Goal: Task Accomplishment & Management: Use online tool/utility

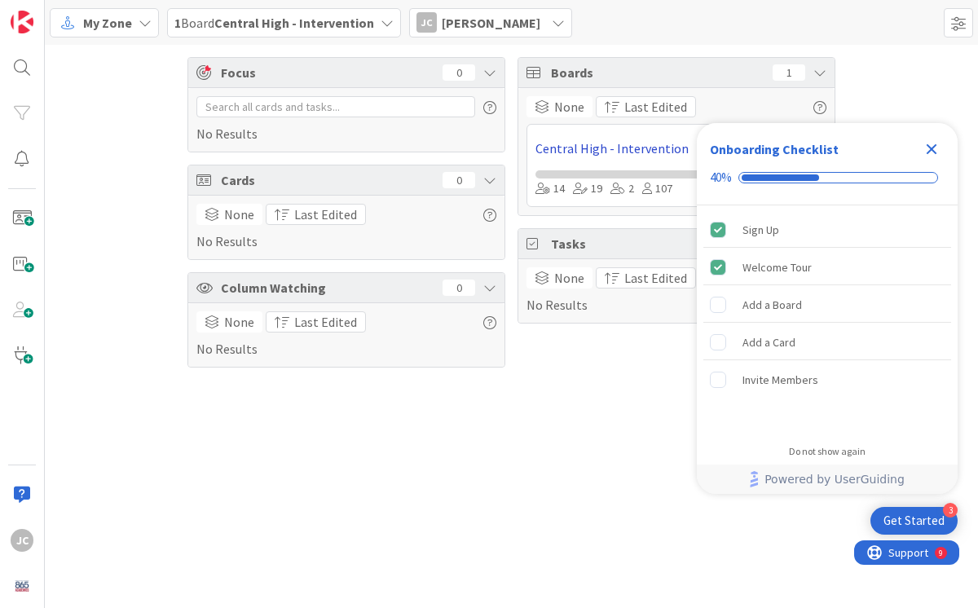
click at [569, 149] on link "Central High - Intervention" at bounding box center [659, 149] width 247 height 20
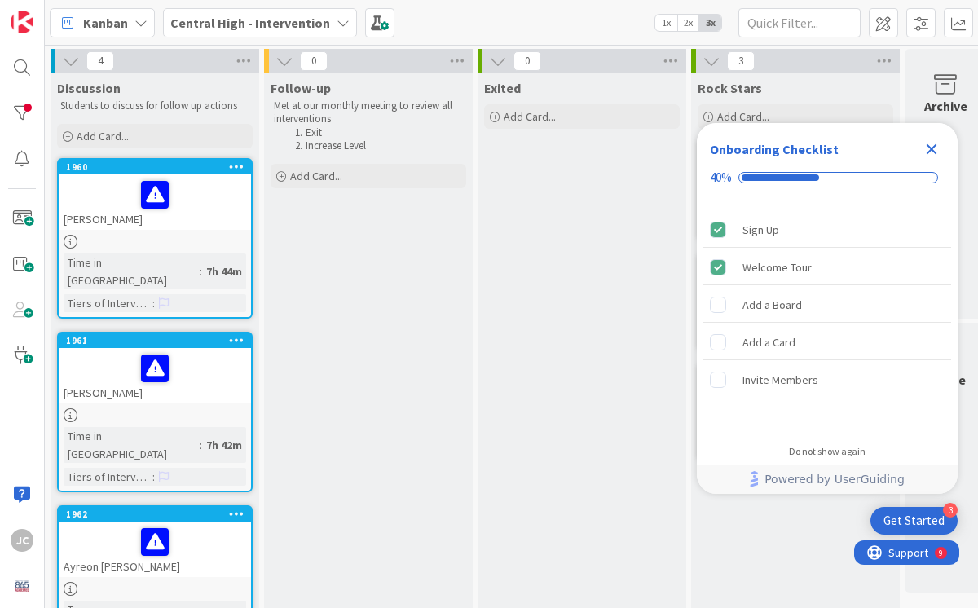
click at [105, 200] on div at bounding box center [155, 195] width 183 height 34
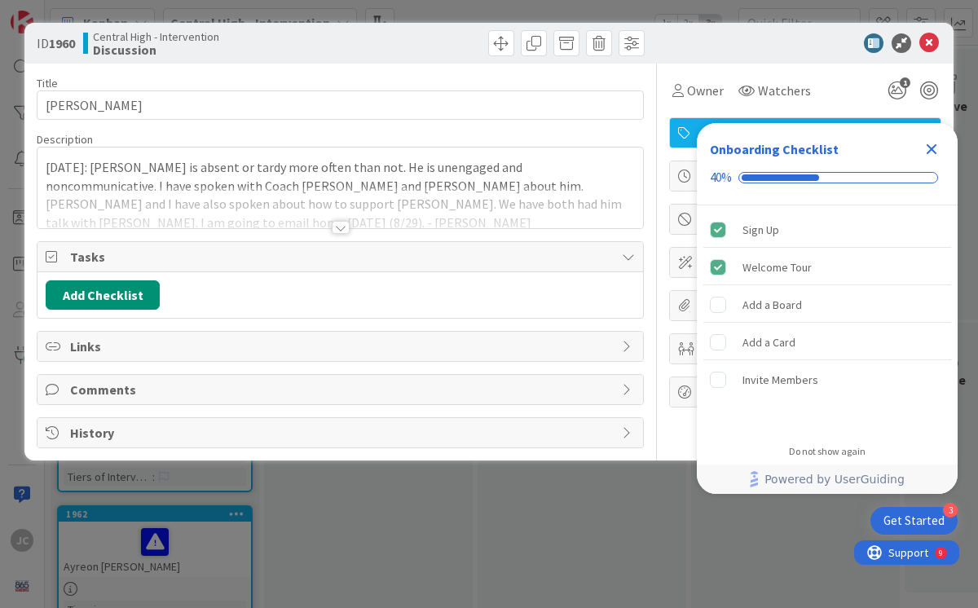
click at [938, 151] on icon "Close Checklist" at bounding box center [932, 149] width 20 height 20
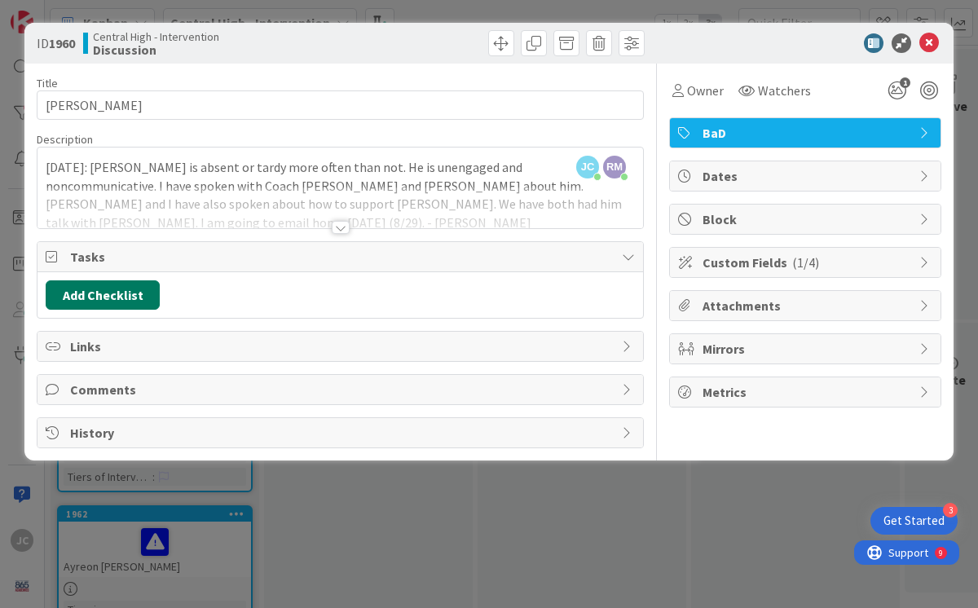
click at [101, 301] on button "Add Checklist" at bounding box center [103, 294] width 114 height 29
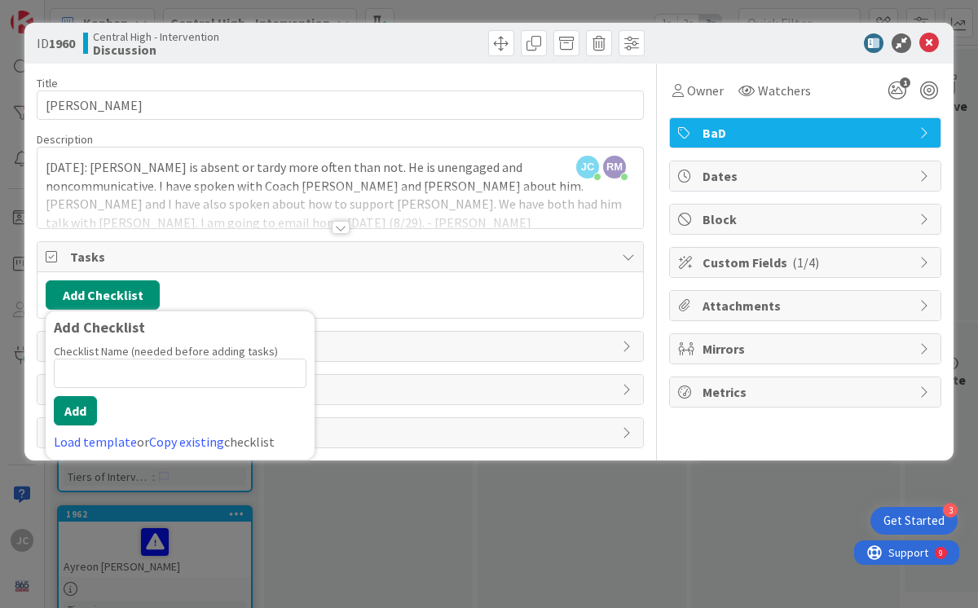
click at [356, 290] on div "Add Checklist Add Checklist Checklist Name (needed before adding tasks) 0 / 64 …" at bounding box center [340, 294] width 589 height 29
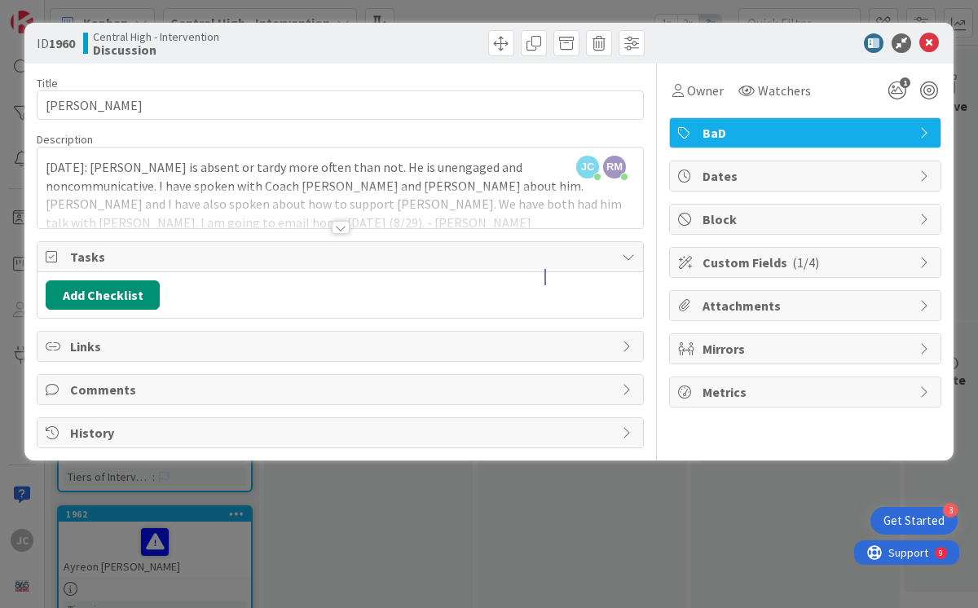
click at [625, 255] on icon at bounding box center [628, 256] width 13 height 13
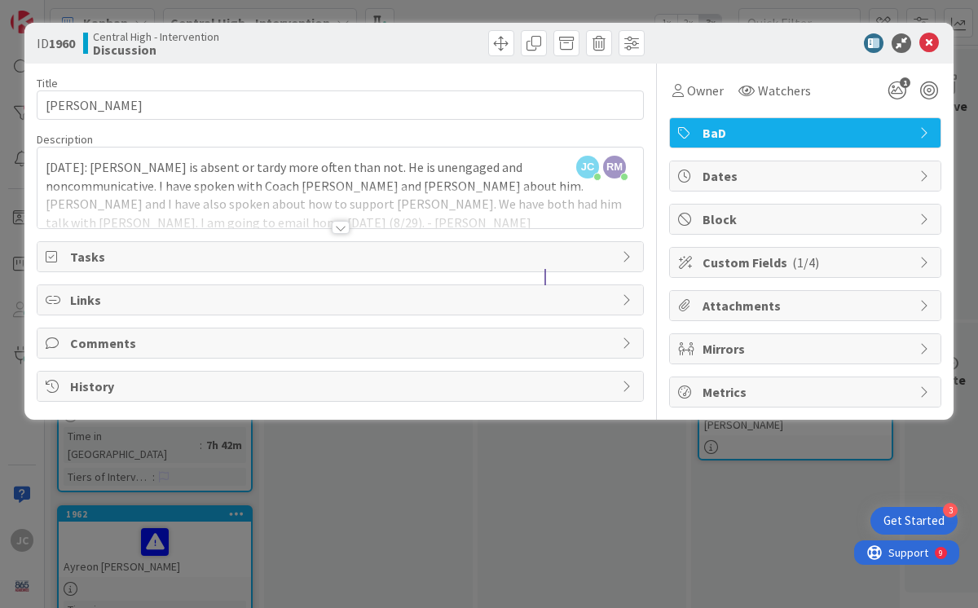
click at [629, 253] on icon at bounding box center [628, 256] width 13 height 13
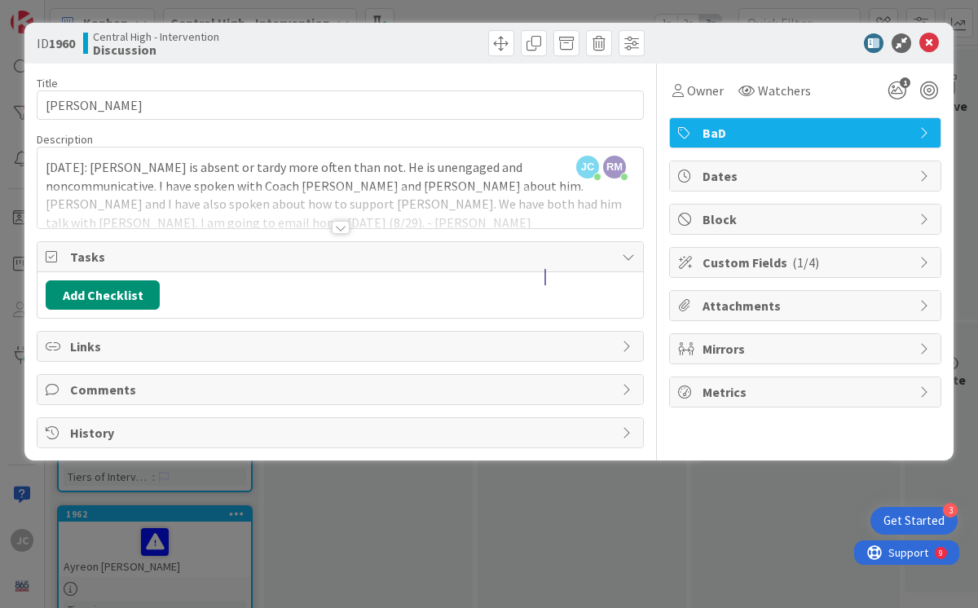
click at [339, 228] on div at bounding box center [341, 227] width 18 height 13
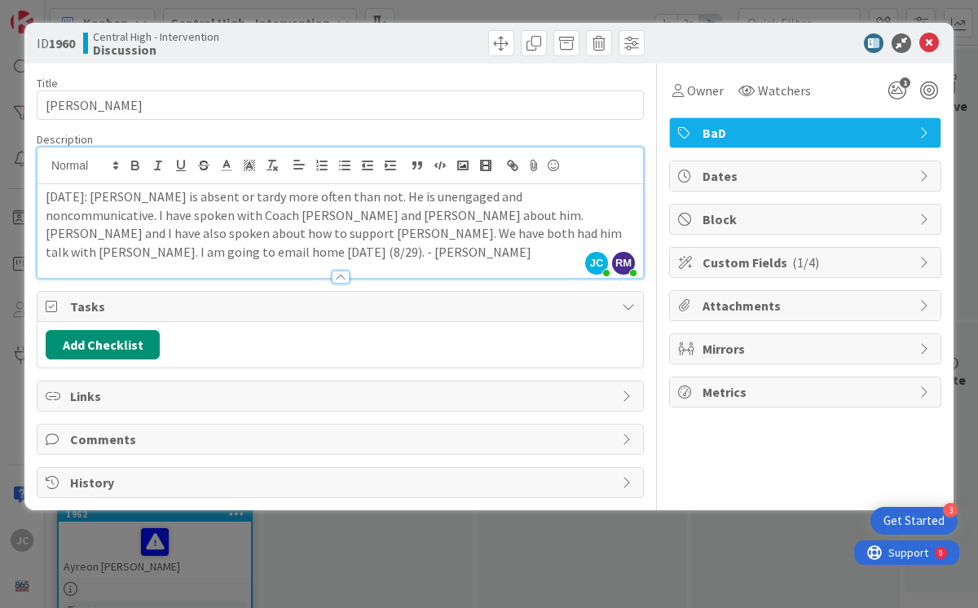
click at [565, 235] on p "[DATE]: [PERSON_NAME] is absent or tardy more often than not. He is unengaged a…" at bounding box center [340, 225] width 589 height 74
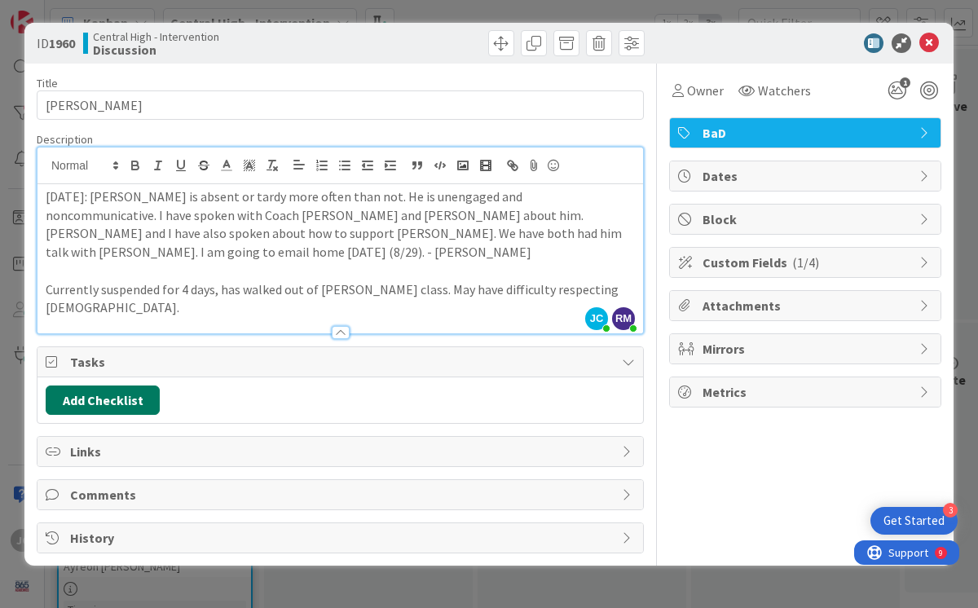
click at [126, 386] on button "Add Checklist" at bounding box center [103, 400] width 114 height 29
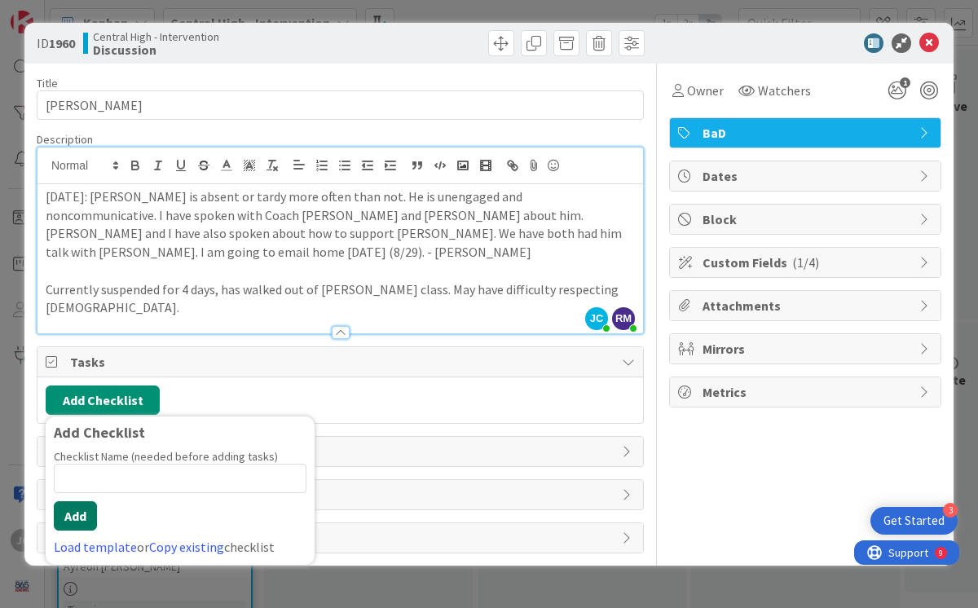
click at [72, 501] on button "Add" at bounding box center [75, 515] width 43 height 29
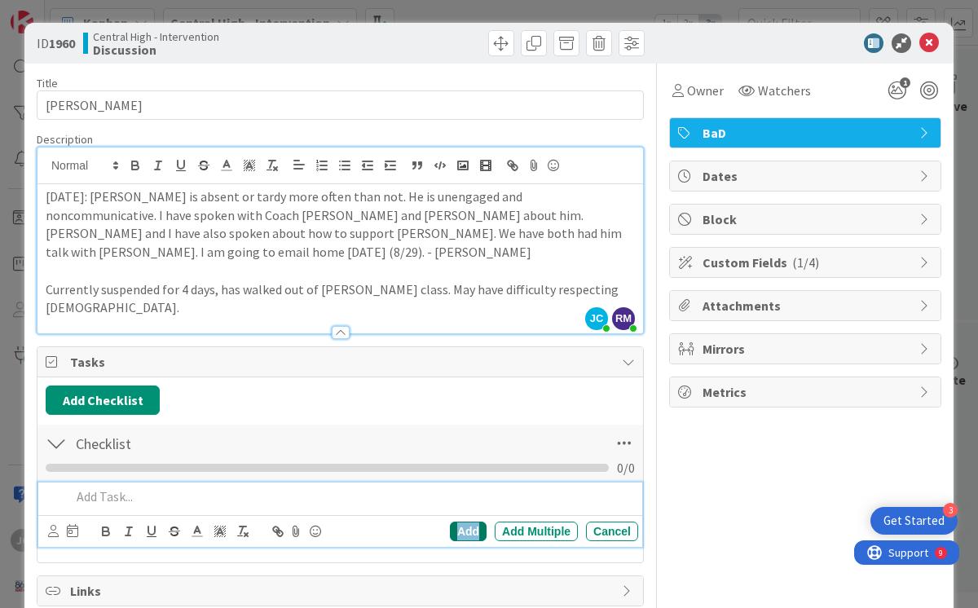
click at [453, 522] on div "Add" at bounding box center [468, 532] width 37 height 20
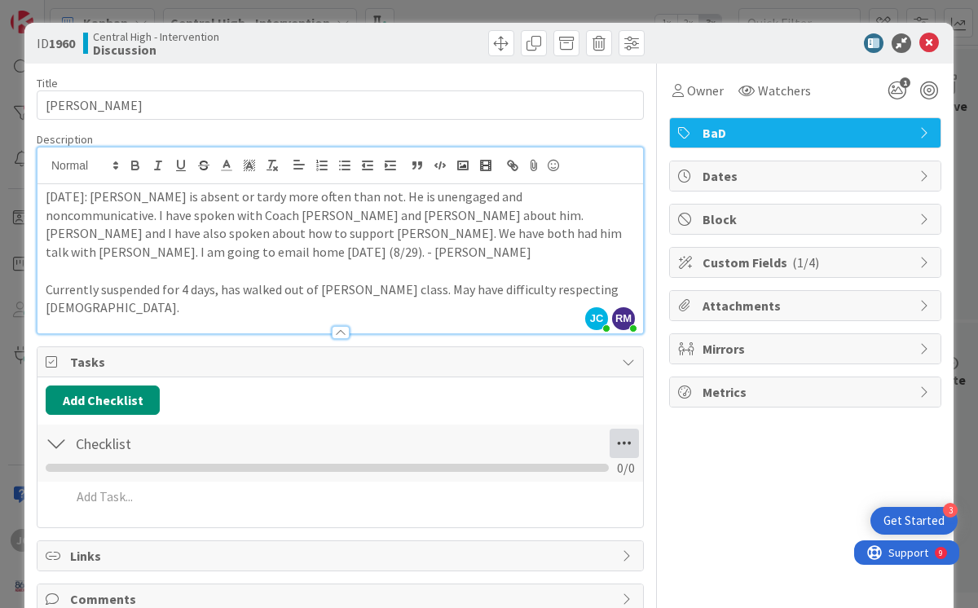
click at [610, 429] on icon at bounding box center [624, 443] width 29 height 29
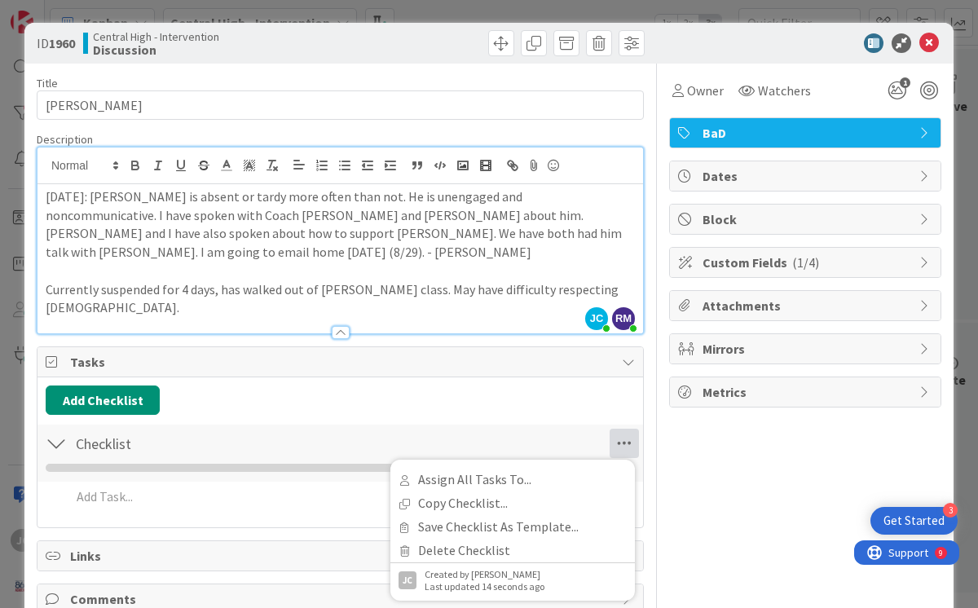
click at [374, 386] on div "Add Checklist Back Checklist Checklist Name 9 / 64 Checklist Assign All Tasks T…" at bounding box center [340, 453] width 589 height 134
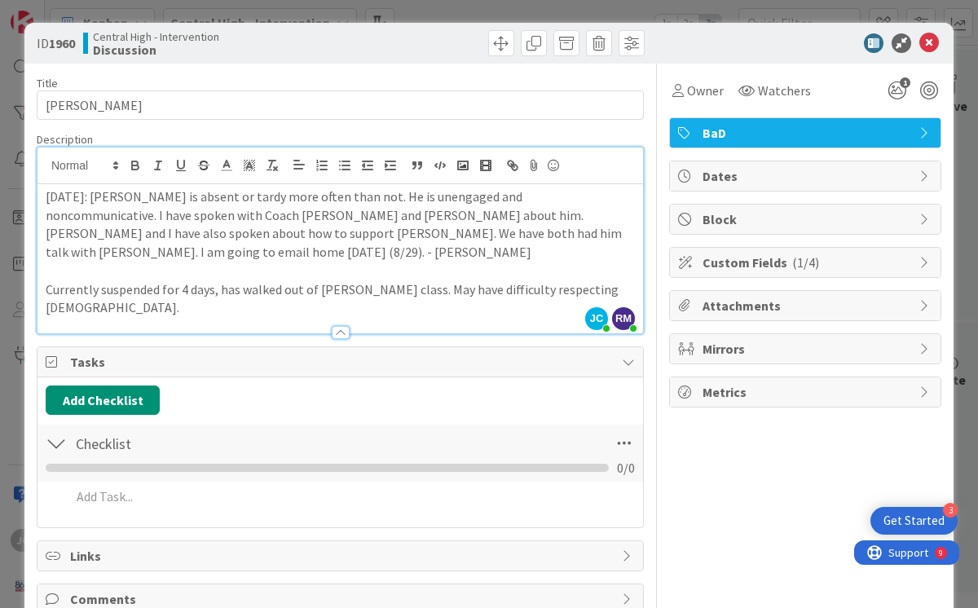
click at [625, 266] on div "[DATE]: [PERSON_NAME] is absent or tardy more often than not. He is unengaged a…" at bounding box center [341, 258] width 606 height 149
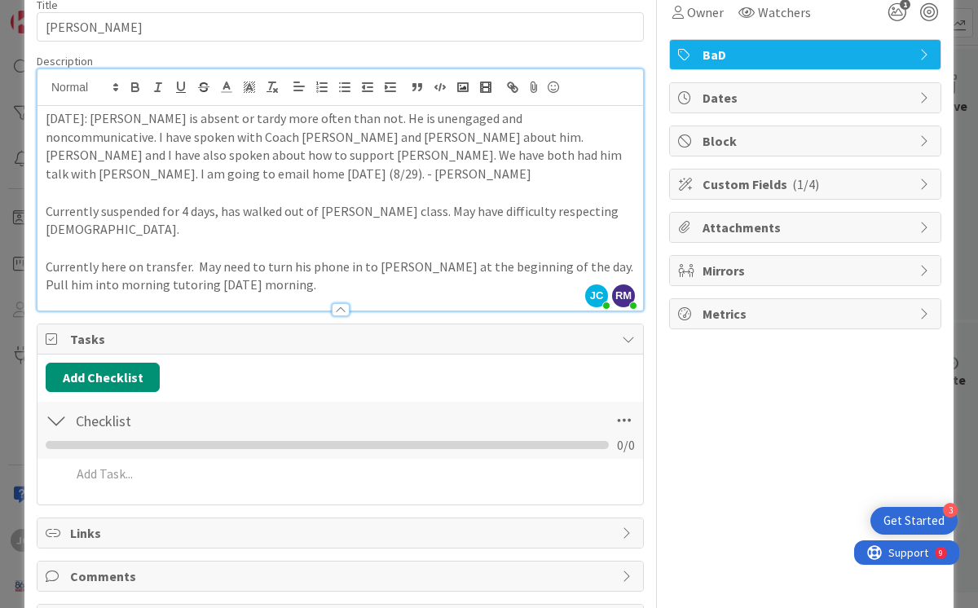
scroll to position [104, 0]
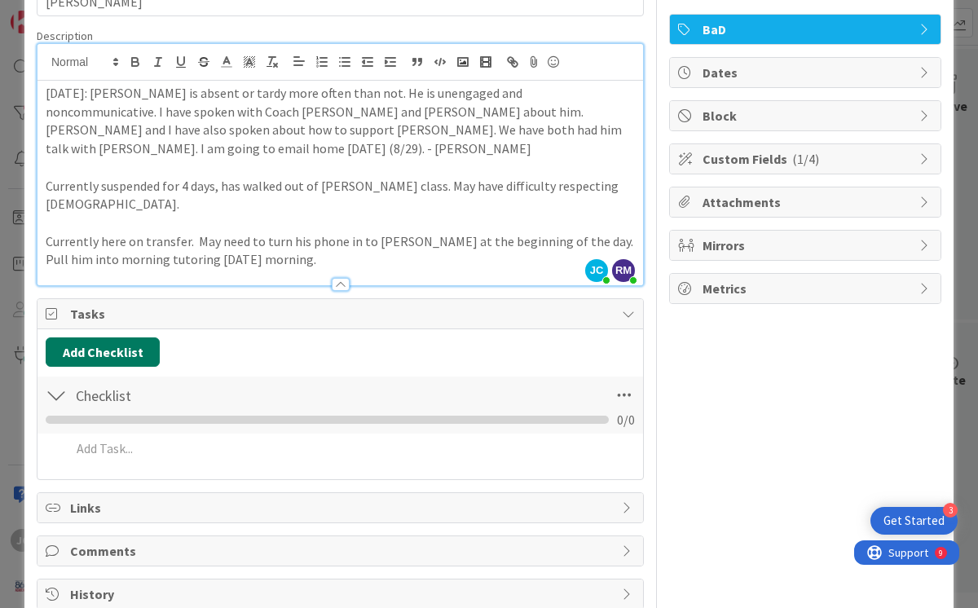
click at [117, 338] on button "Add Checklist" at bounding box center [103, 352] width 114 height 29
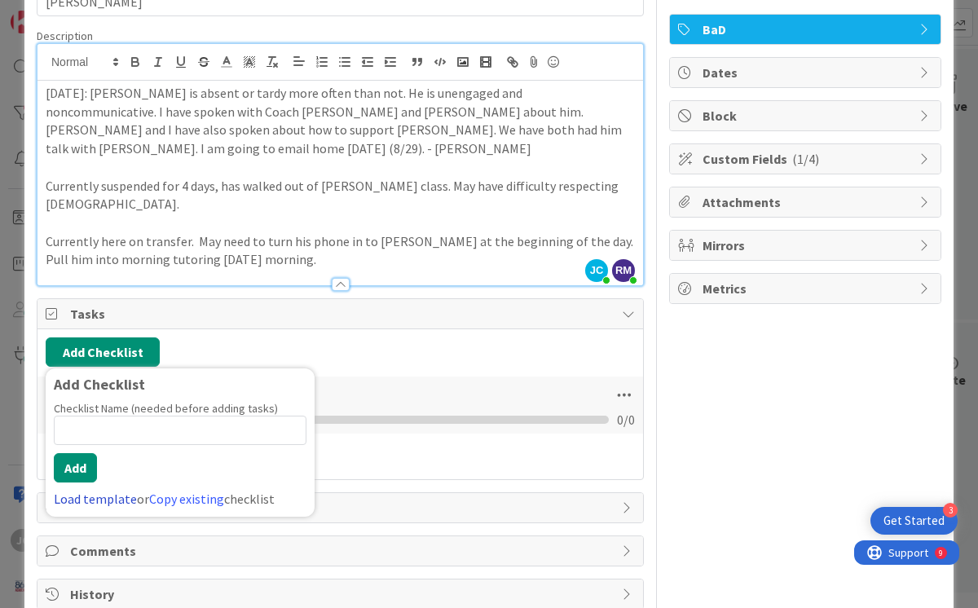
click at [99, 491] on link "Load template" at bounding box center [95, 499] width 83 height 16
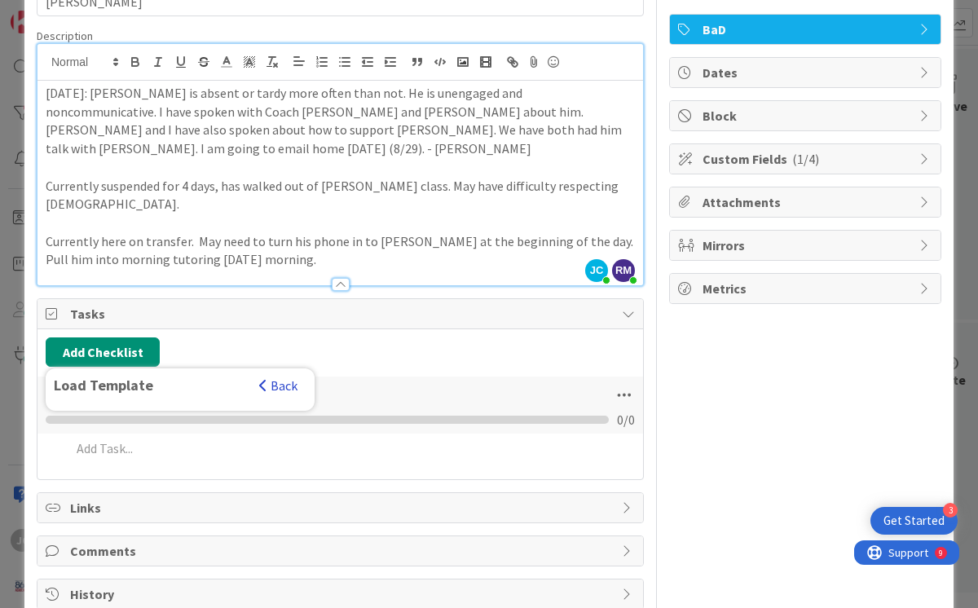
click at [284, 377] on button "Back" at bounding box center [278, 386] width 40 height 18
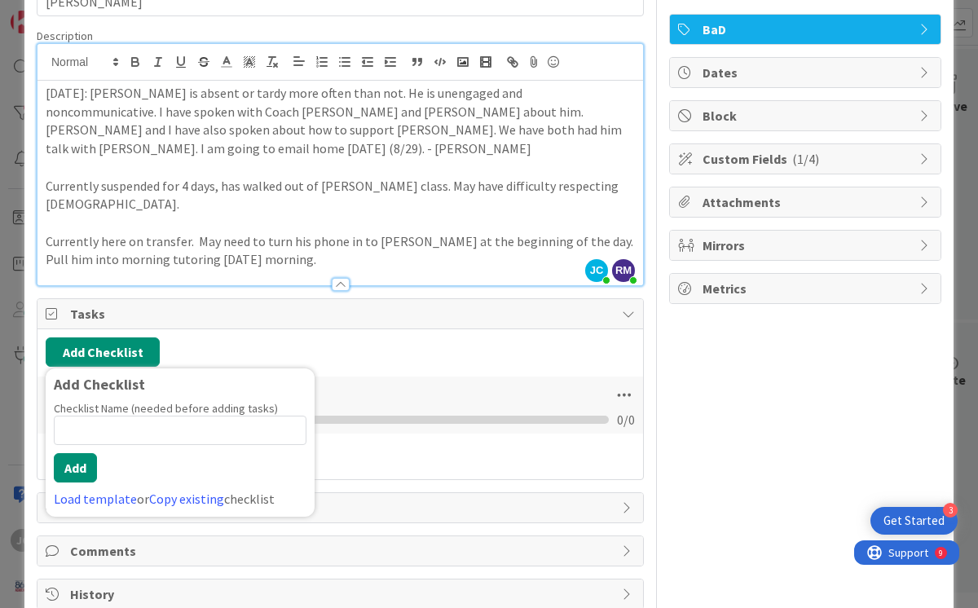
click at [350, 232] on p "Currently here on transfer. May need to turn his phone in to [PERSON_NAME] at t…" at bounding box center [340, 250] width 589 height 37
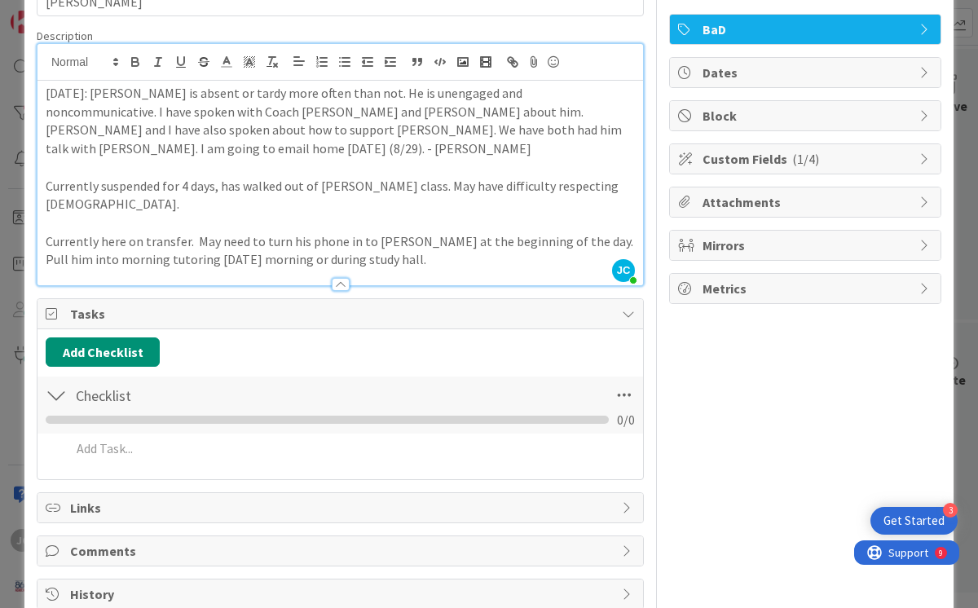
scroll to position [0, 0]
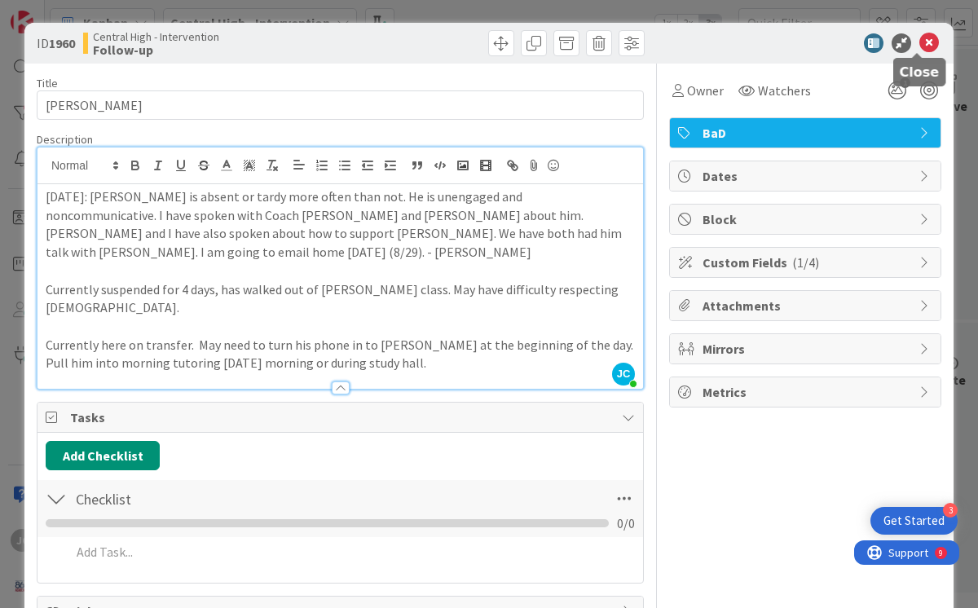
click at [920, 43] on icon at bounding box center [930, 43] width 20 height 20
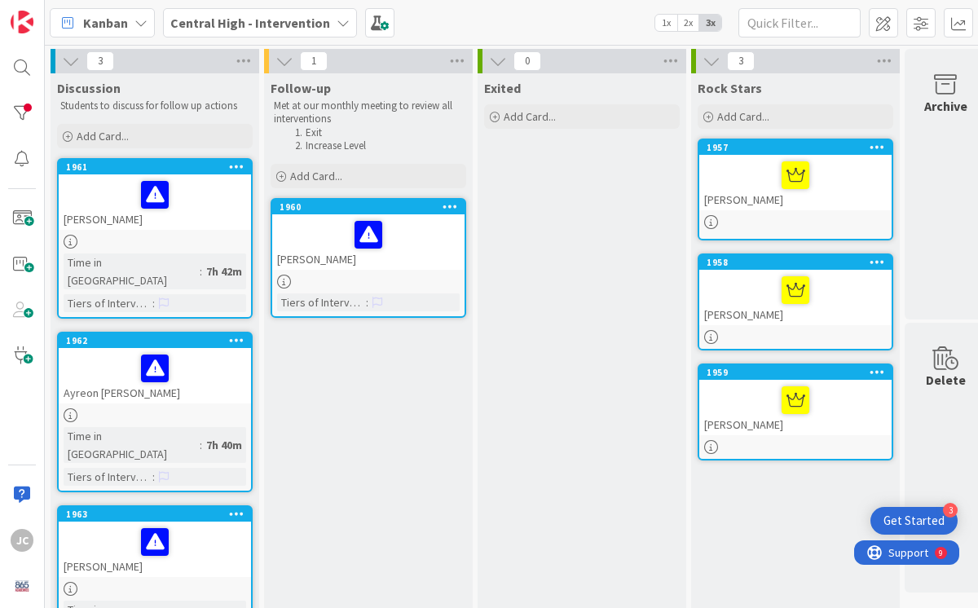
click at [87, 198] on div at bounding box center [155, 195] width 183 height 34
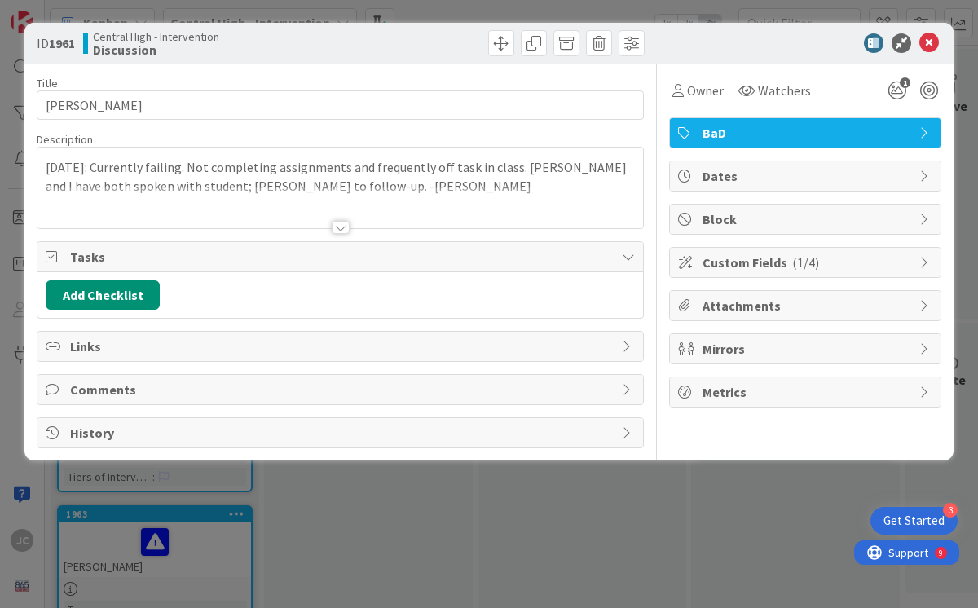
click at [339, 232] on div at bounding box center [341, 227] width 18 height 13
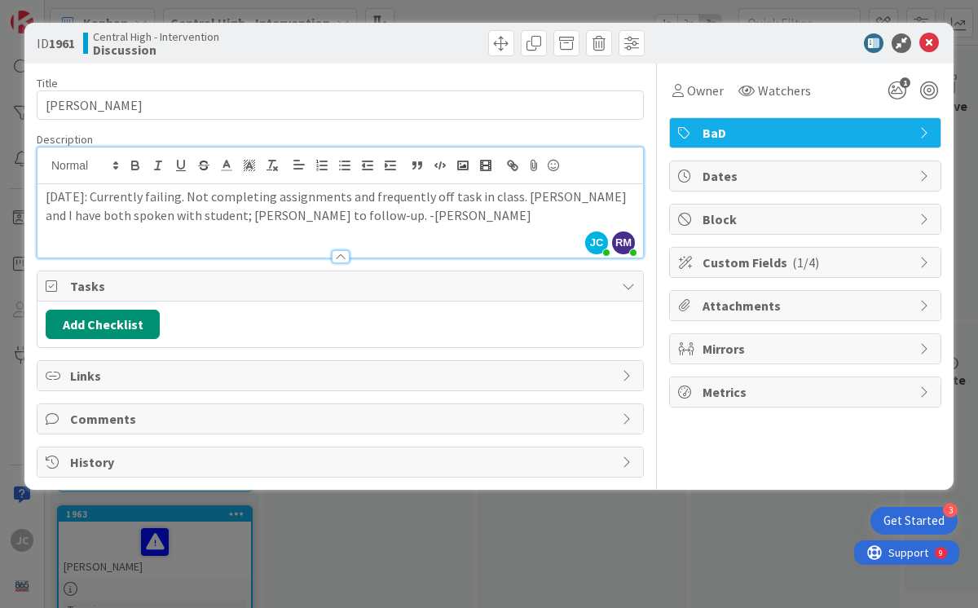
click at [390, 214] on p "[DATE]: Currently failing. Not completing assignments and frequently off task i…" at bounding box center [340, 206] width 589 height 37
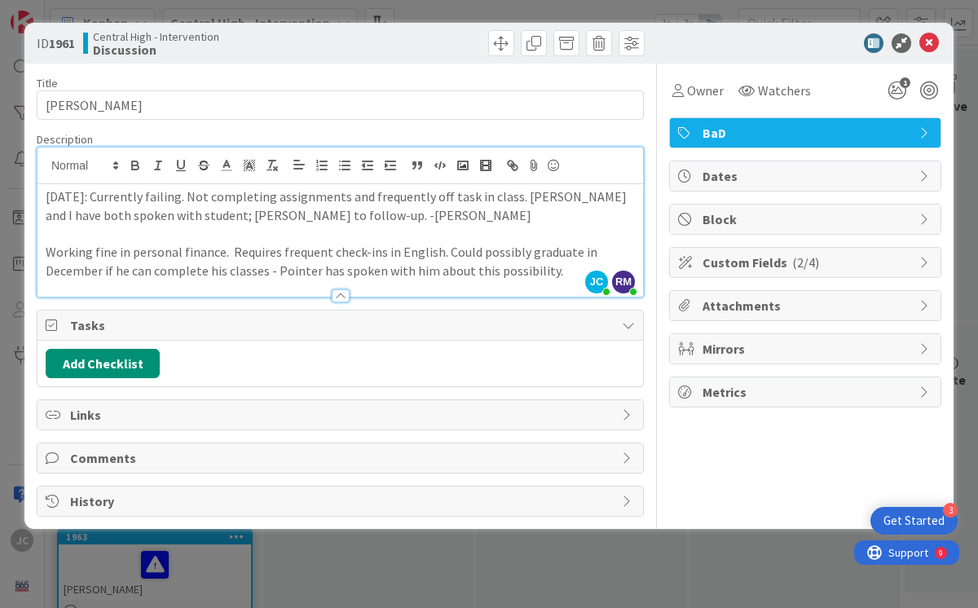
click at [230, 253] on p "Working fine in personal finance. Requires frequent check-ins in English. Could…" at bounding box center [340, 261] width 589 height 37
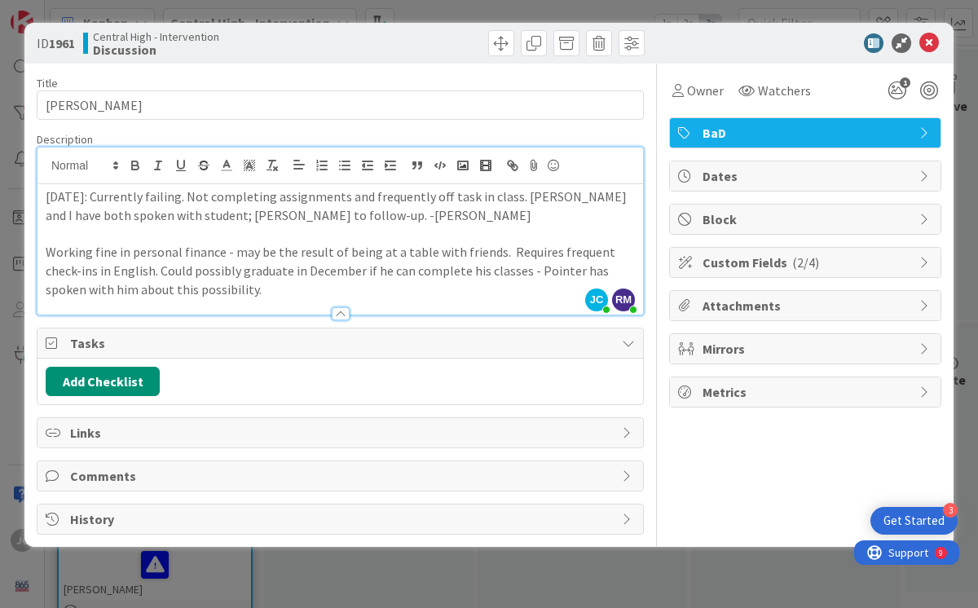
click at [203, 292] on p "Working fine in personal finance - may be the result of being at a table with f…" at bounding box center [340, 270] width 589 height 55
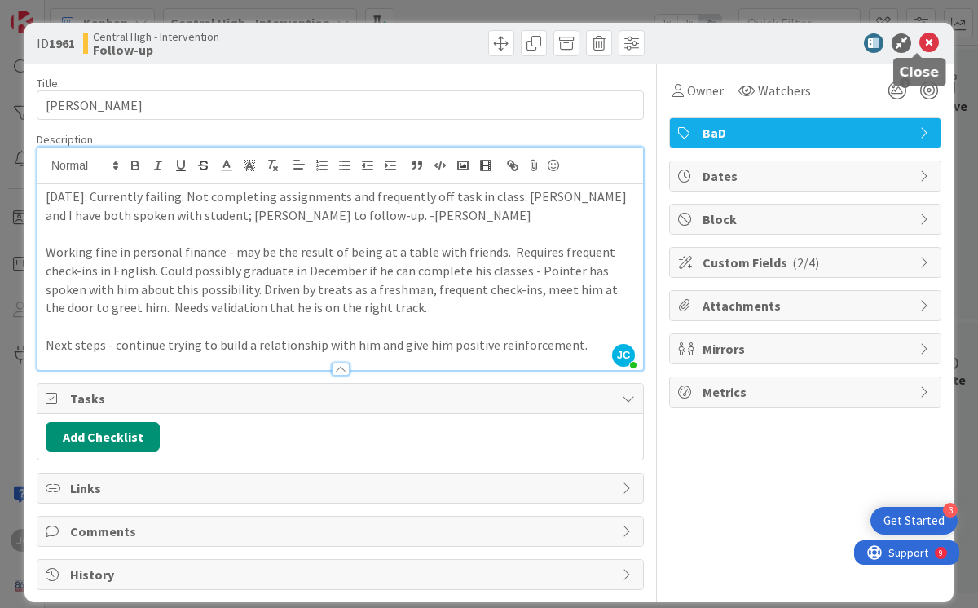
click at [920, 44] on icon at bounding box center [930, 43] width 20 height 20
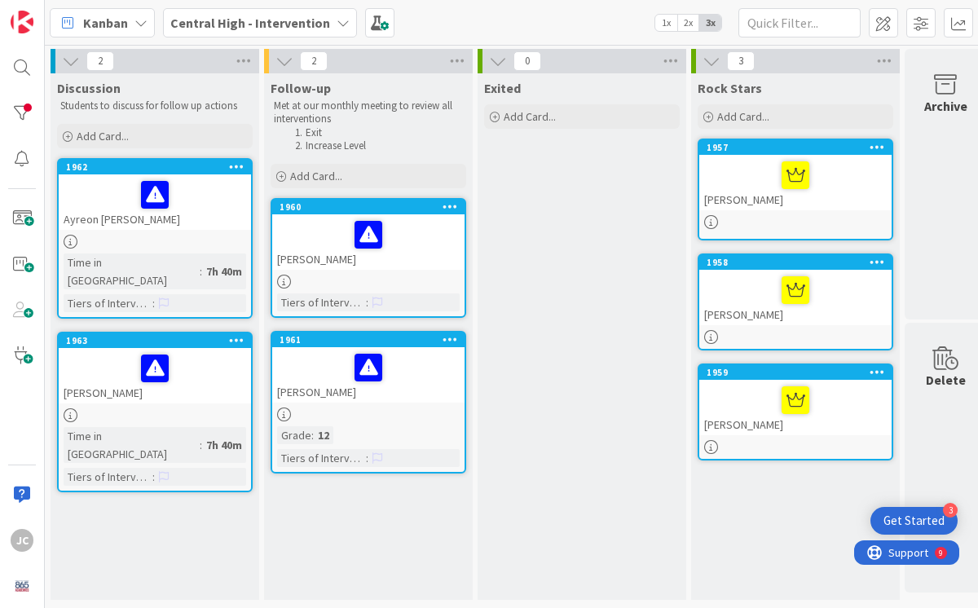
click at [164, 229] on div "Ayreon [PERSON_NAME]" at bounding box center [155, 201] width 192 height 55
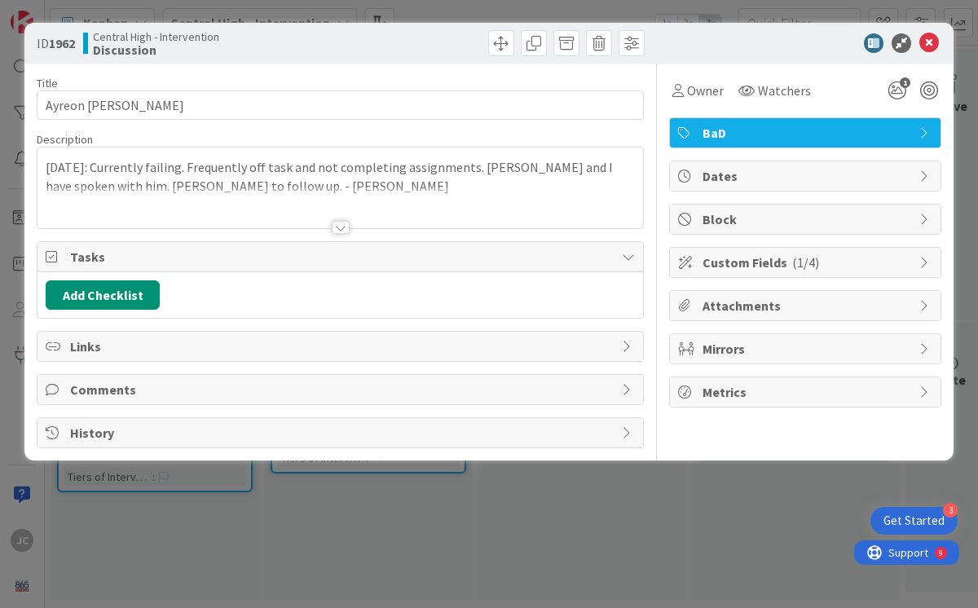
click at [338, 227] on div at bounding box center [341, 227] width 18 height 13
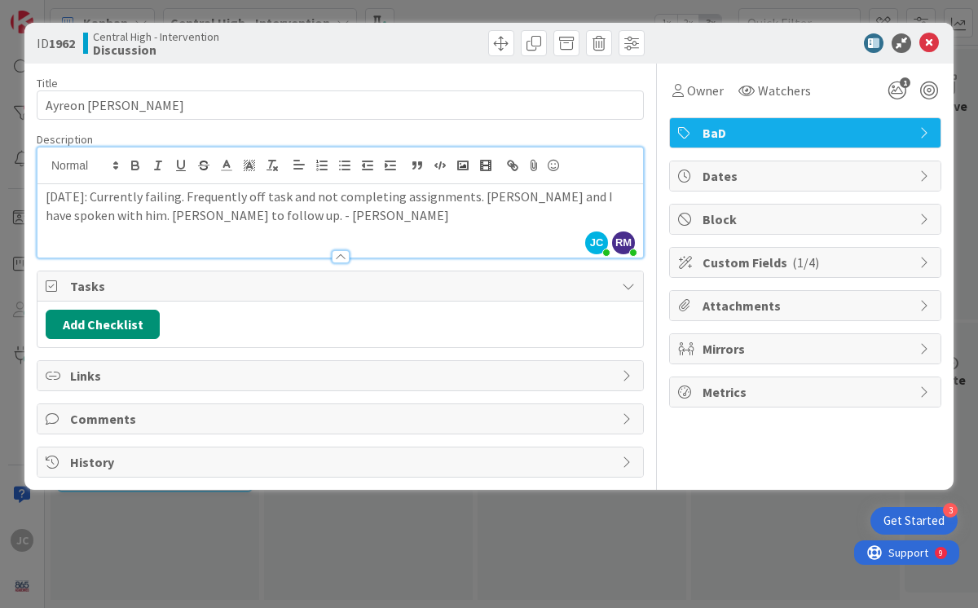
click at [291, 217] on p "[DATE]: Currently failing. Frequently off task and not completing assignments. …" at bounding box center [340, 206] width 589 height 37
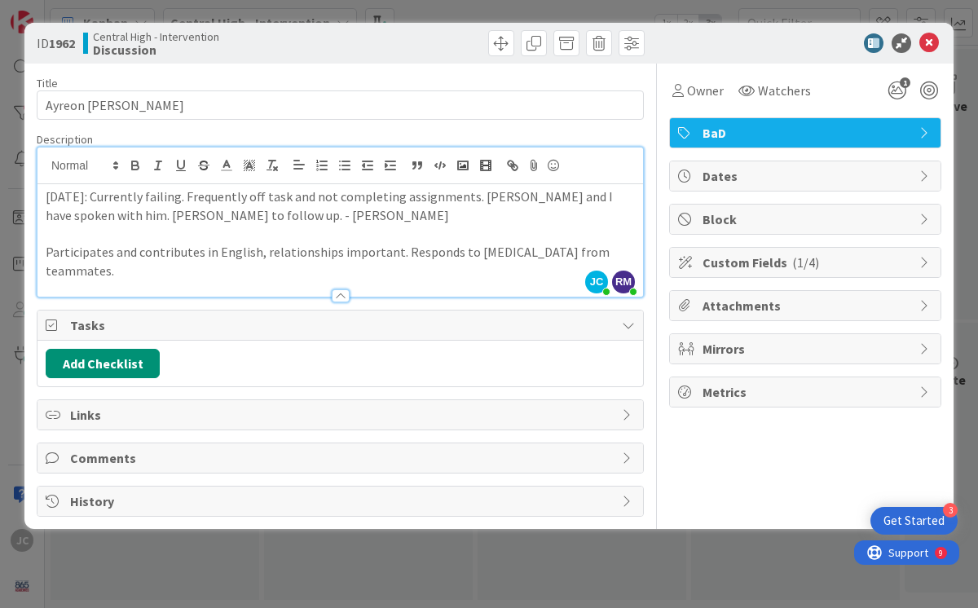
click at [254, 251] on p "Participates and contributes in English, relationships important. Responds to […" at bounding box center [340, 261] width 589 height 37
click at [201, 275] on p "Participates and contributes in English (93 in class currently), relationships …" at bounding box center [340, 261] width 589 height 37
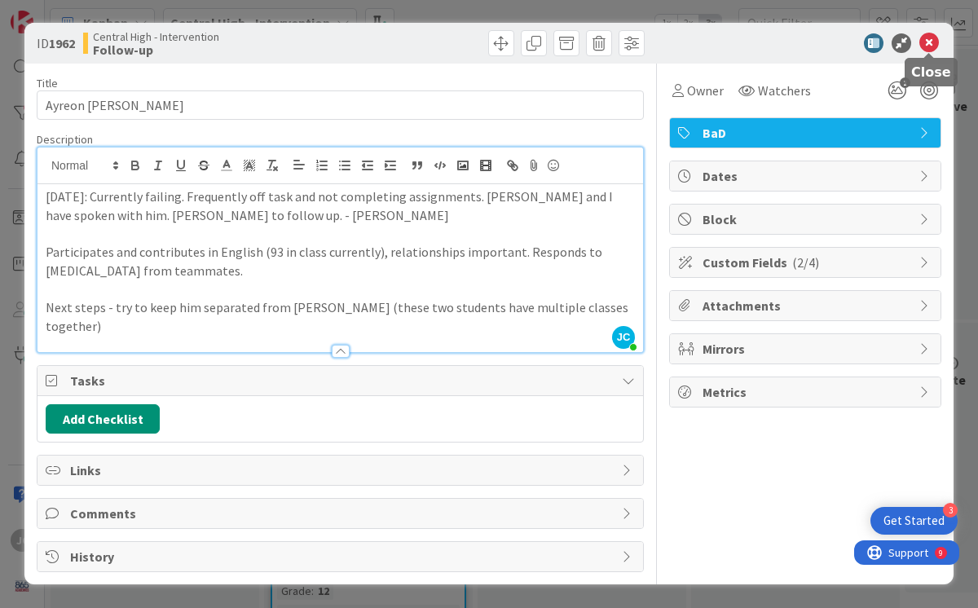
click at [933, 39] on icon at bounding box center [930, 43] width 20 height 20
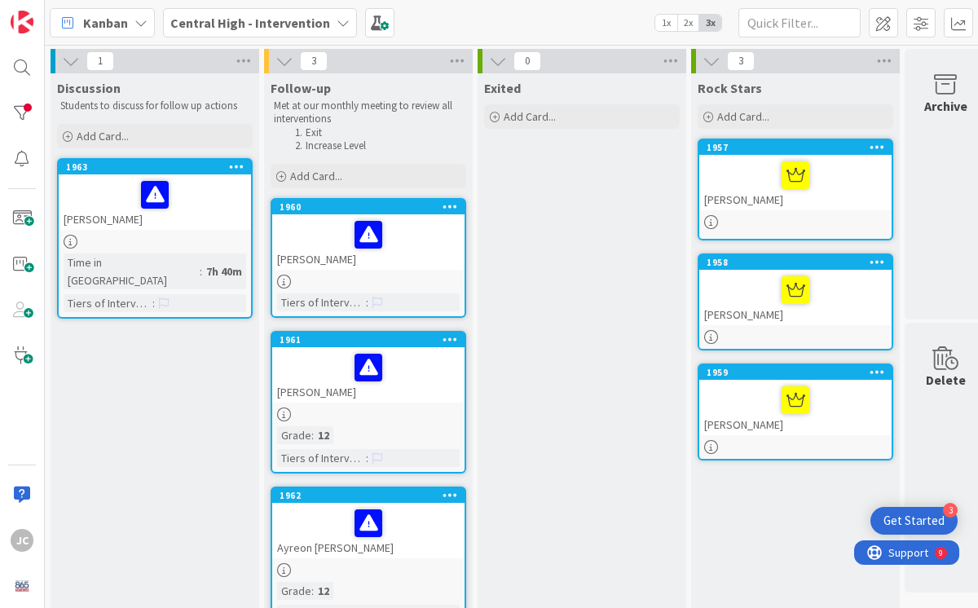
click at [201, 219] on div "[PERSON_NAME]" at bounding box center [155, 201] width 192 height 55
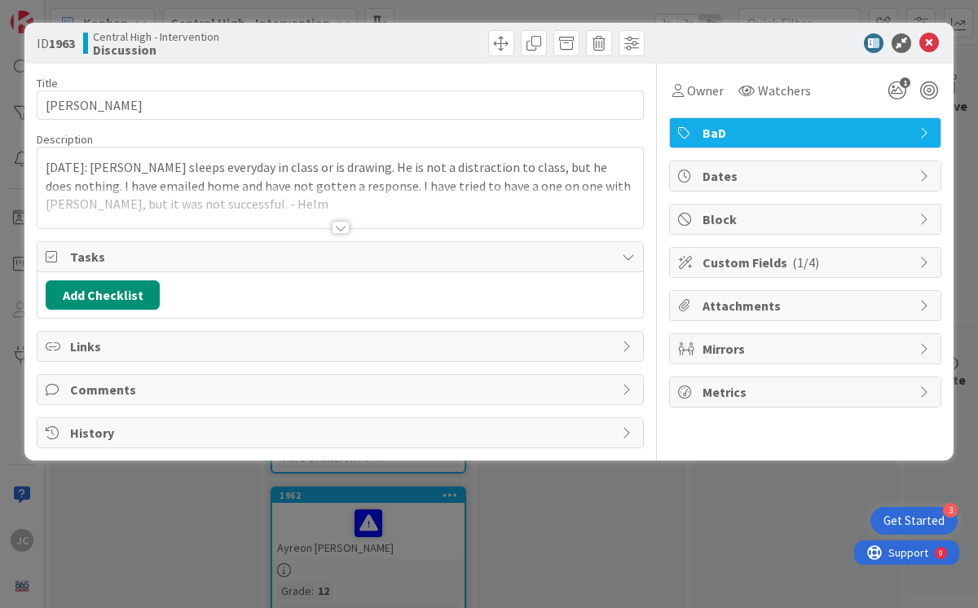
click at [340, 230] on div at bounding box center [341, 227] width 18 height 13
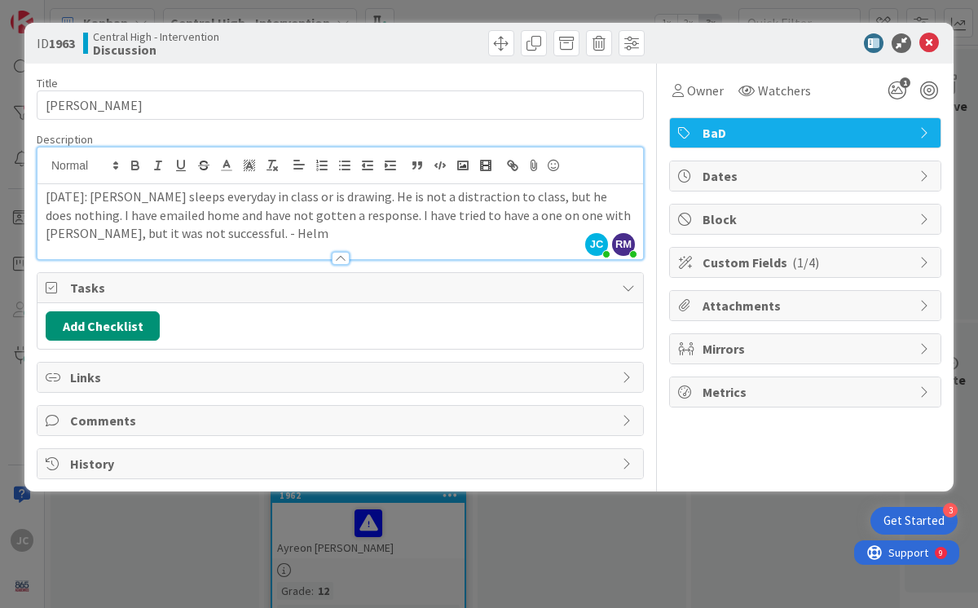
click at [216, 236] on p "[DATE]: [PERSON_NAME] sleeps everyday in class or is drawing. He is not a distr…" at bounding box center [340, 215] width 589 height 55
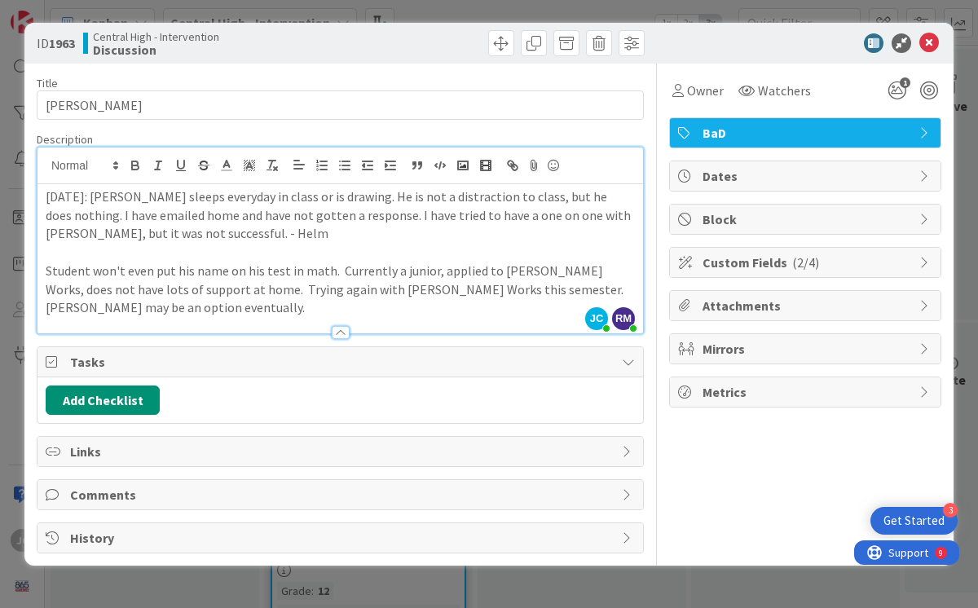
click at [432, 271] on p "Student won't even put his name on his test in math. Currently a junior, applie…" at bounding box center [340, 289] width 589 height 55
click at [241, 307] on p "Student won't even put his name on his test in math. Currently a junior, studen…" at bounding box center [340, 289] width 589 height 55
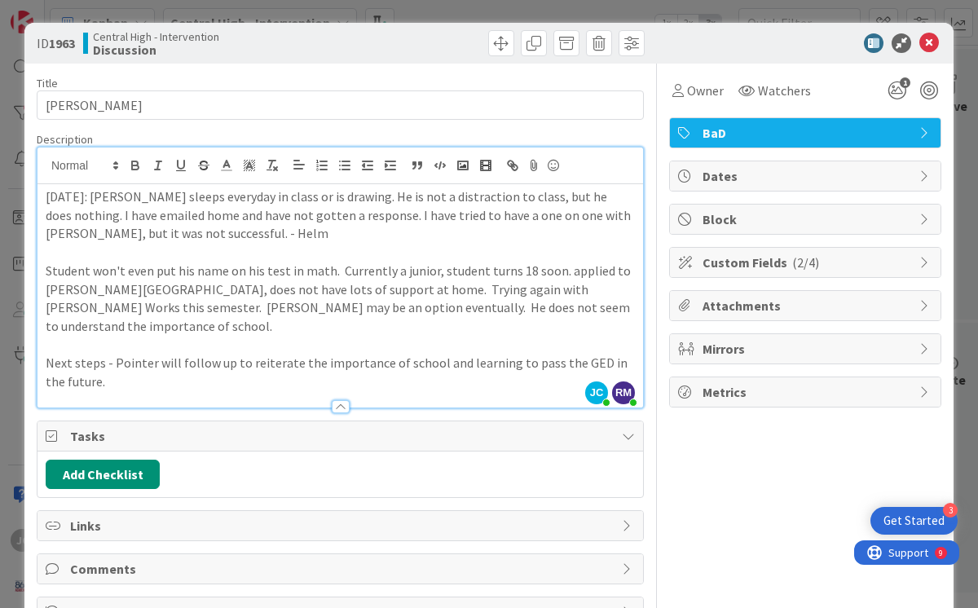
click at [568, 308] on p "Student won't even put his name on his test in math. Currently a junior, studen…" at bounding box center [340, 299] width 589 height 74
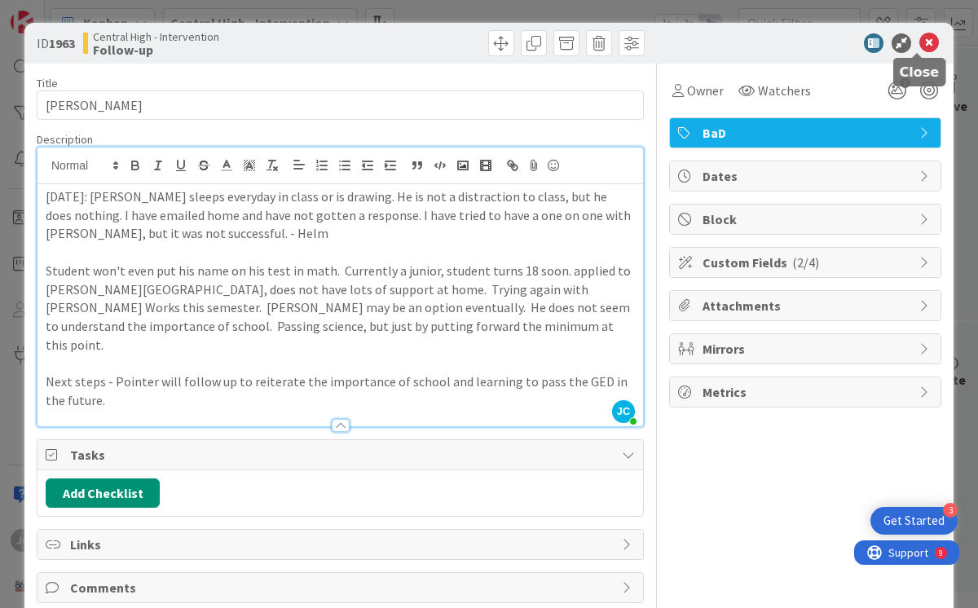
click at [920, 46] on icon at bounding box center [930, 43] width 20 height 20
